Goal: Check status

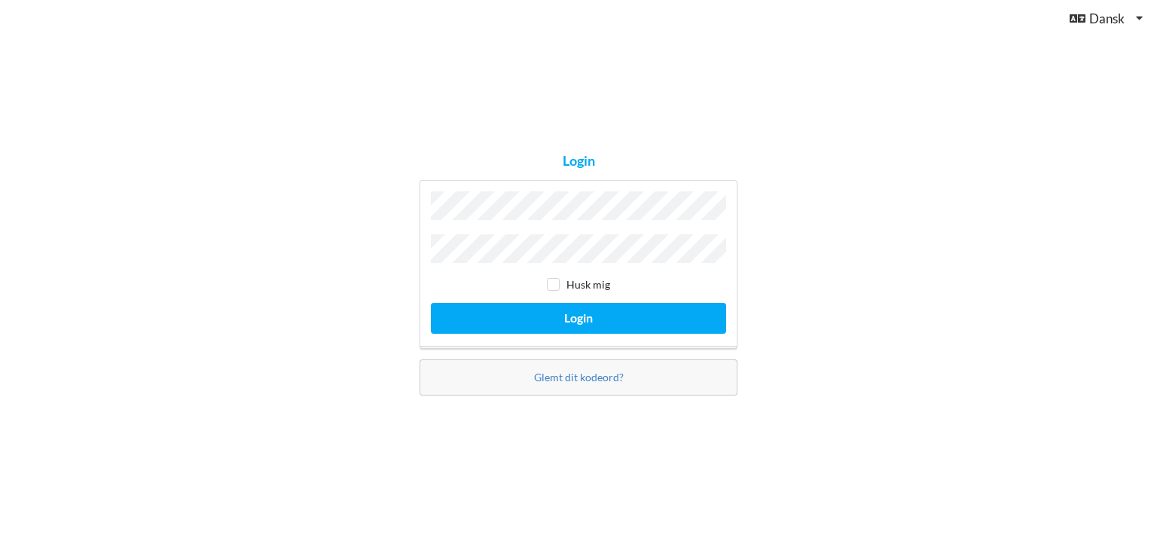
click at [431, 303] on button "Login" at bounding box center [578, 318] width 295 height 31
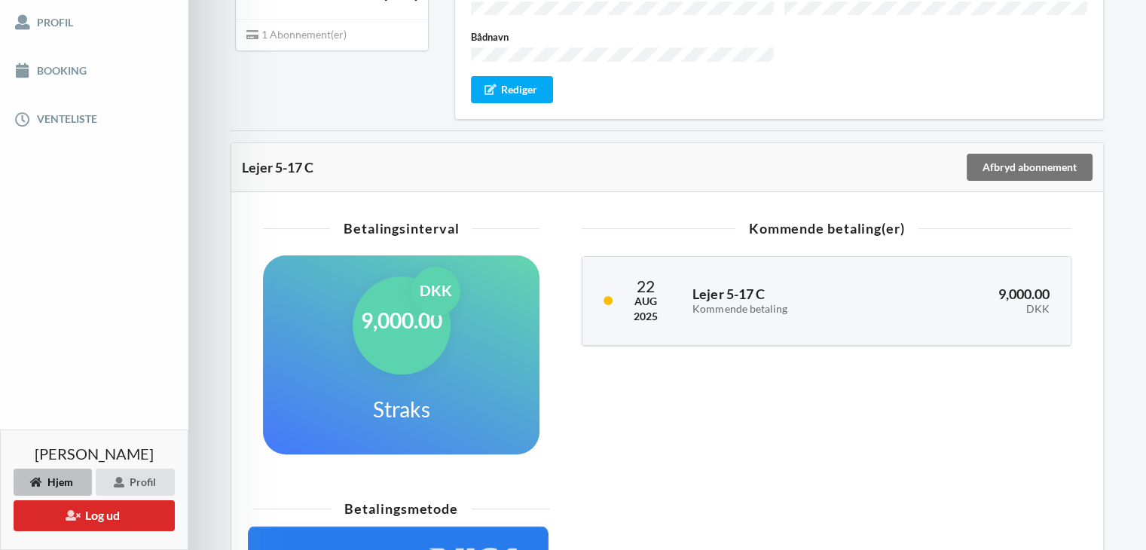
scroll to position [323, 0]
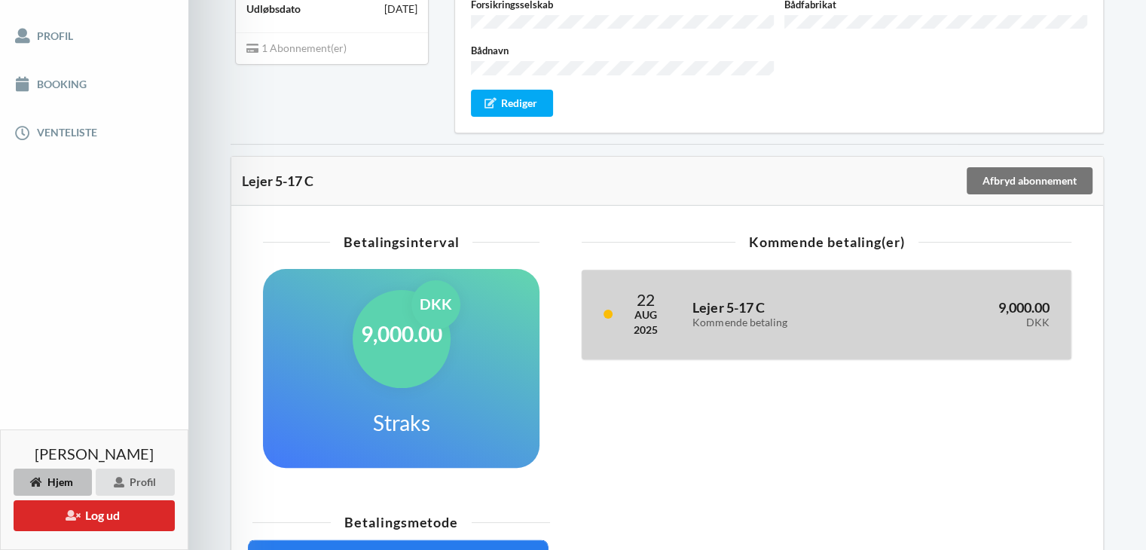
click at [817, 299] on h3 "Lejer 5-17 C Kommende betaling" at bounding box center [786, 314] width 189 height 30
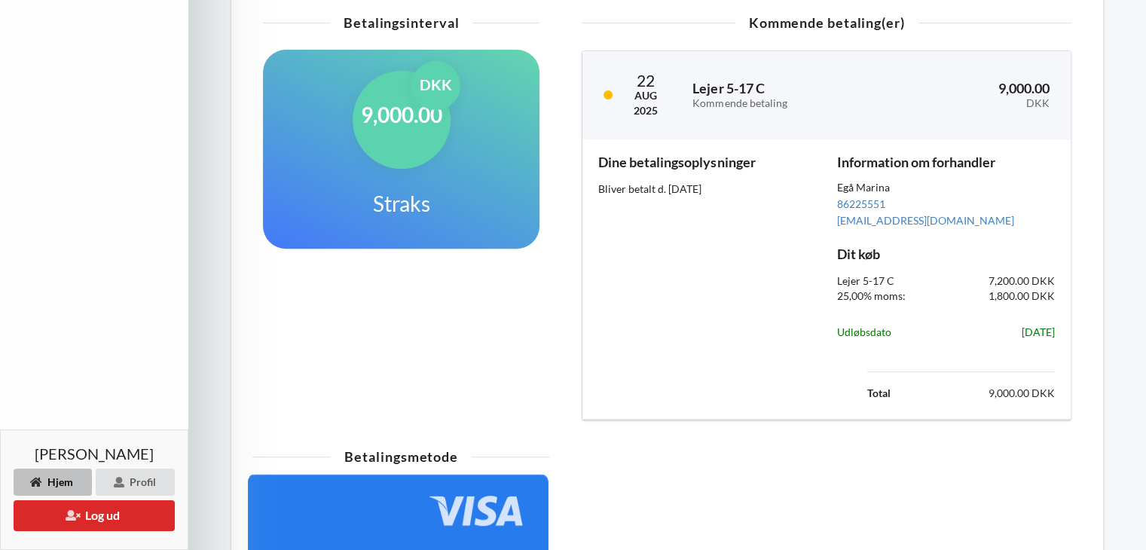
scroll to position [543, 0]
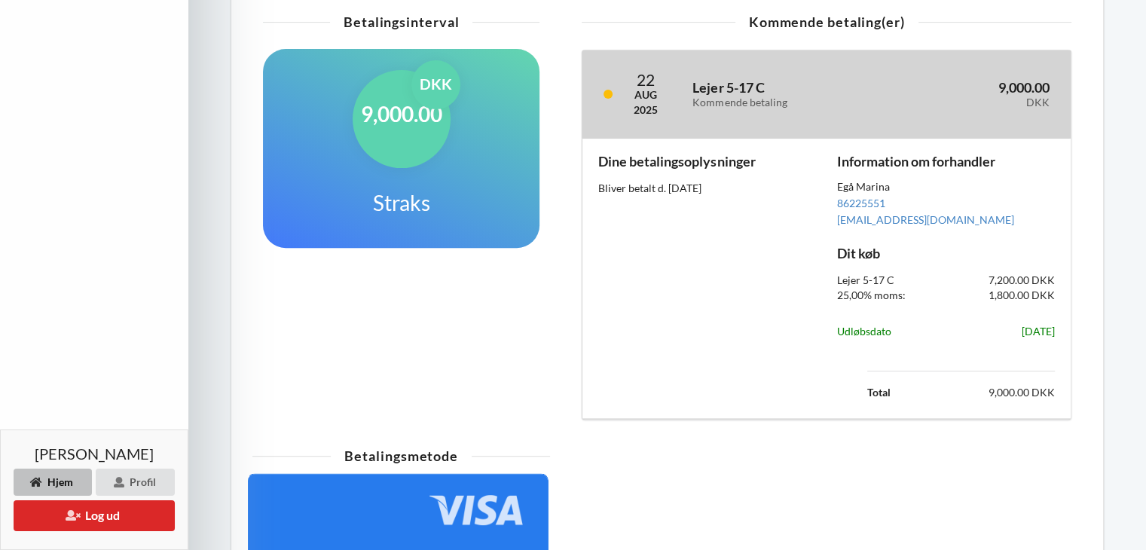
click at [731, 103] on div "Lejer 5-17 C Kommende betaling" at bounding box center [787, 94] width 210 height 49
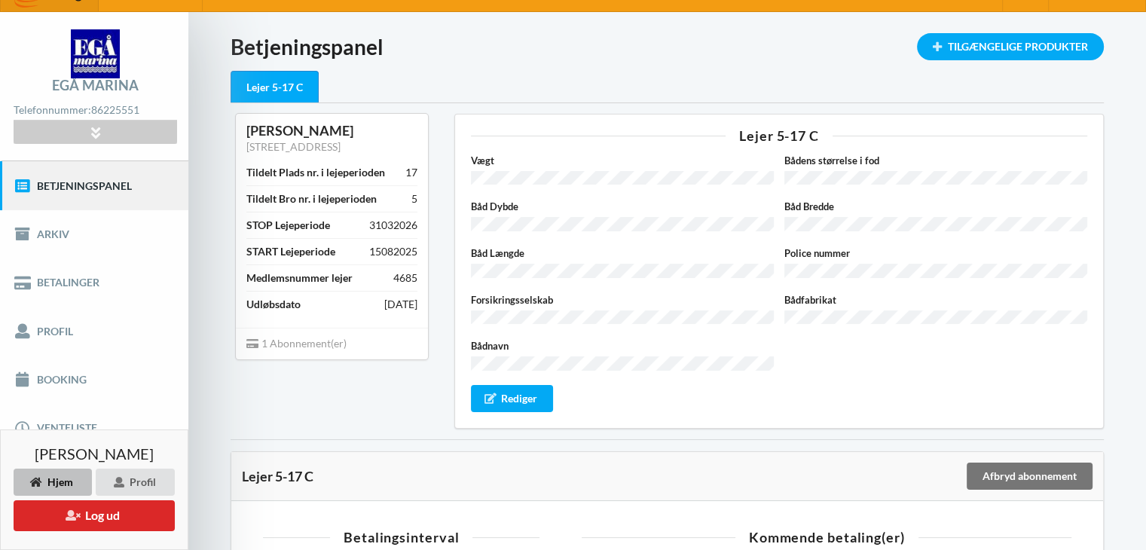
scroll to position [0, 0]
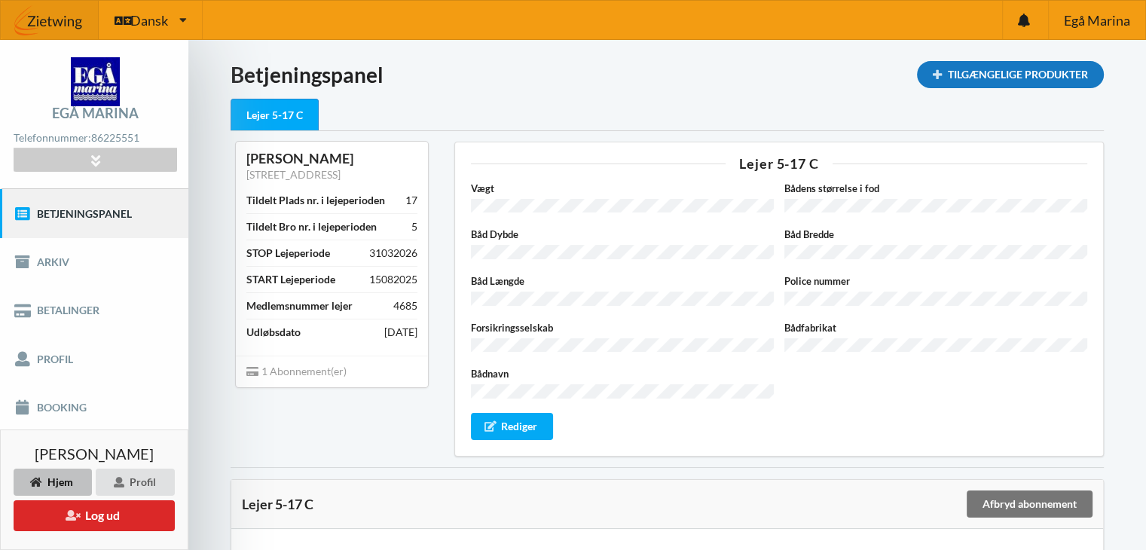
click at [1015, 72] on div "Tilgængelige Produkter" at bounding box center [1010, 74] width 187 height 27
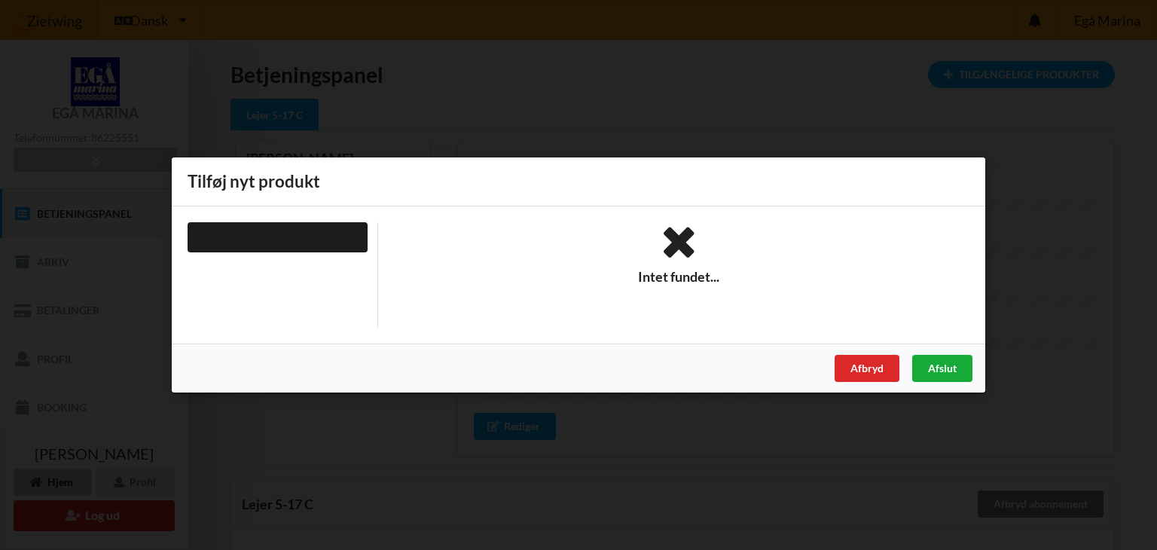
click at [939, 370] on div "Afslut" at bounding box center [942, 368] width 60 height 27
